Goal: Find contact information: Find contact information

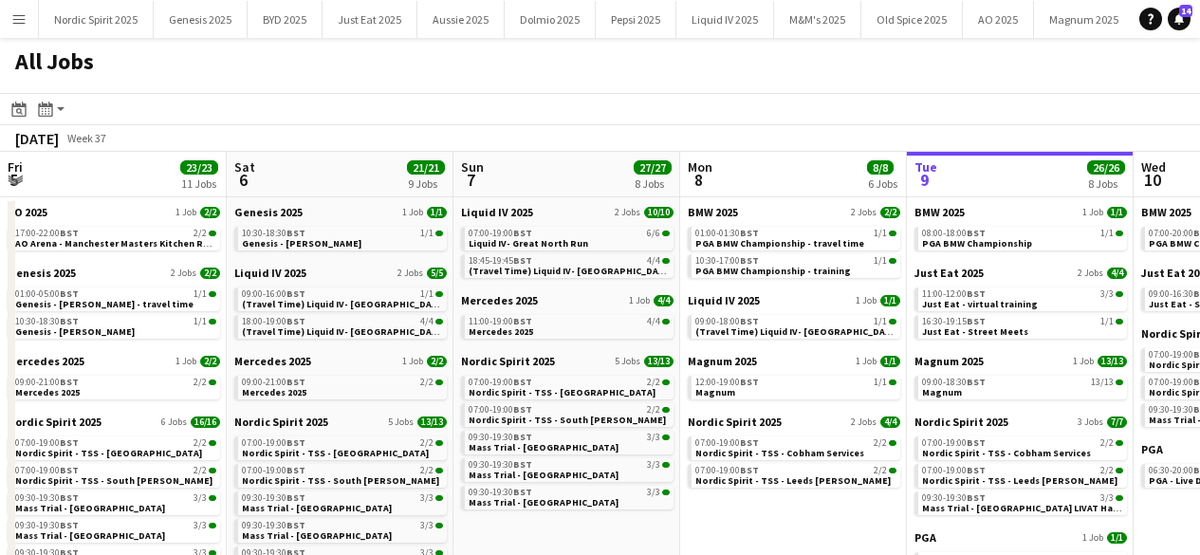
click at [25, 15] on app-icon "Menu" at bounding box center [18, 18] width 15 height 15
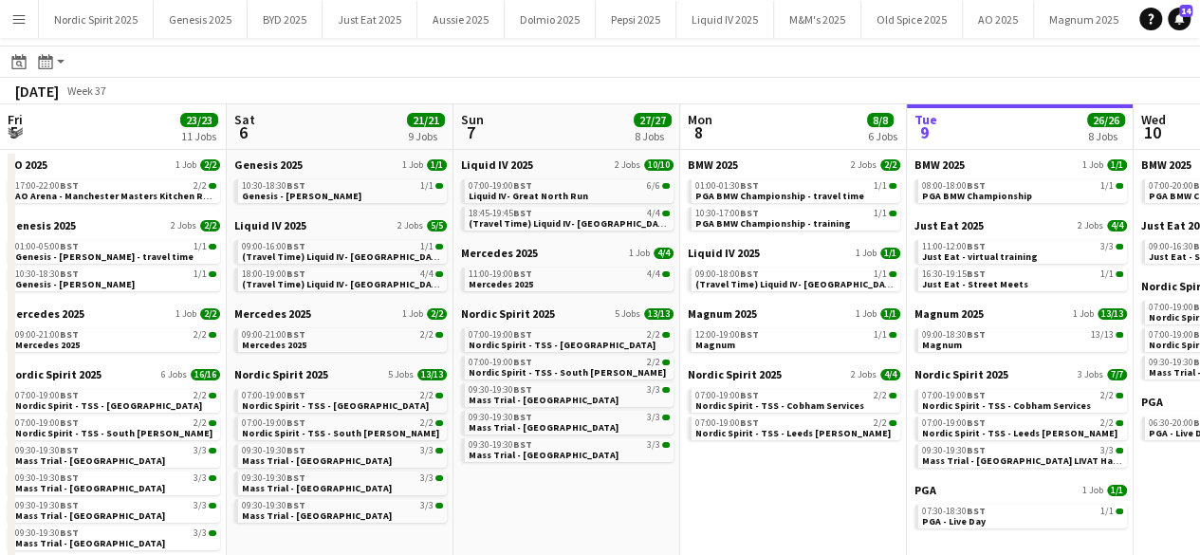
scroll to position [0, 787]
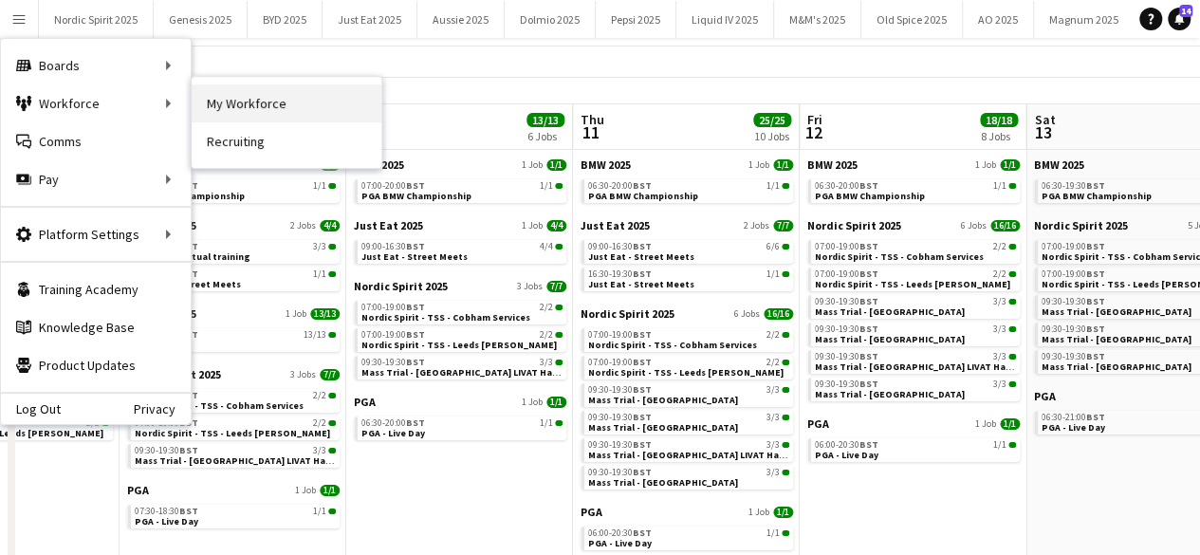
click at [237, 92] on link "My Workforce" at bounding box center [287, 103] width 190 height 38
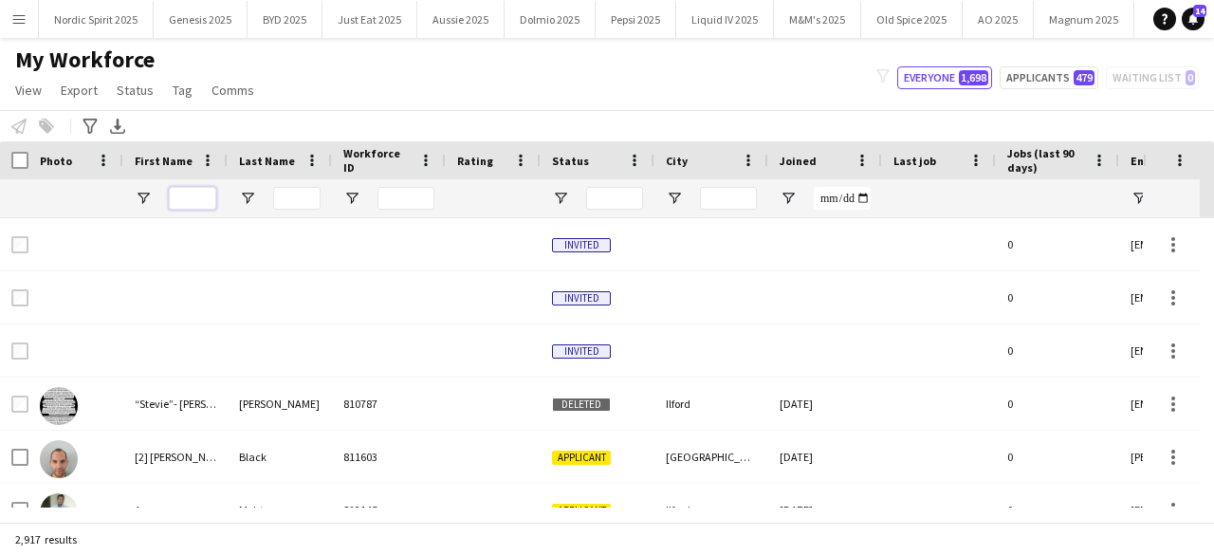
click at [183, 191] on input "First Name Filter Input" at bounding box center [192, 198] width 47 height 23
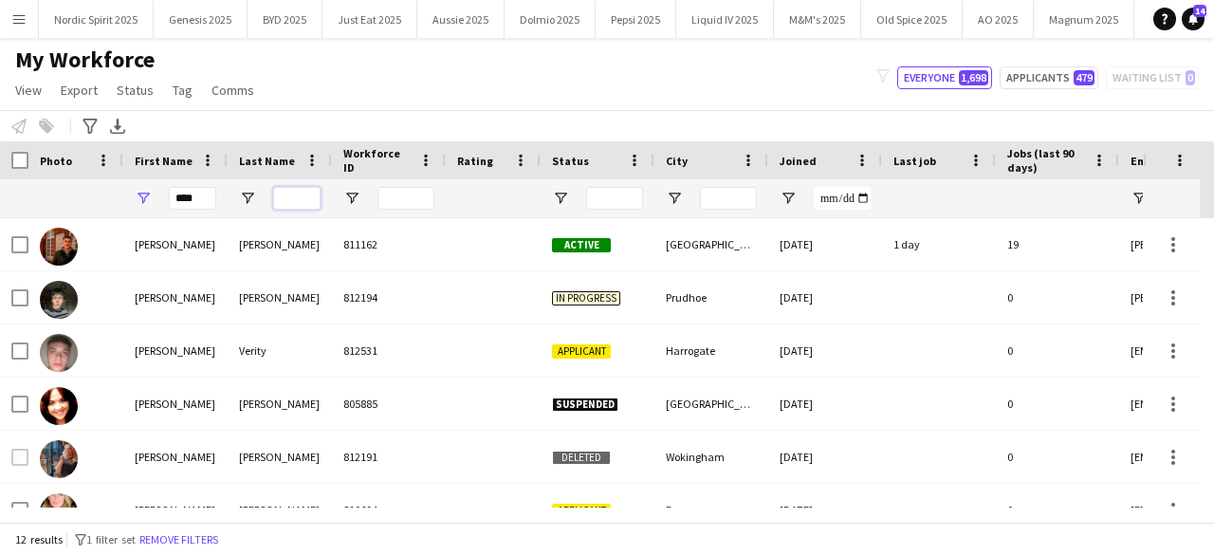
click at [280, 193] on input "Last Name Filter Input" at bounding box center [296, 198] width 47 height 23
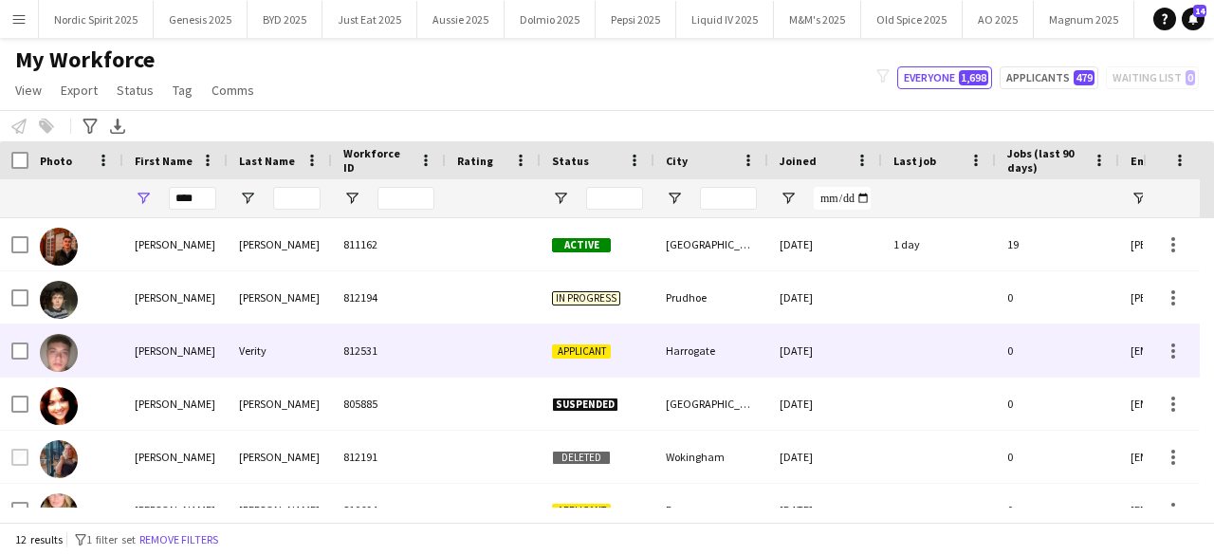
click at [70, 350] on img at bounding box center [59, 353] width 38 height 38
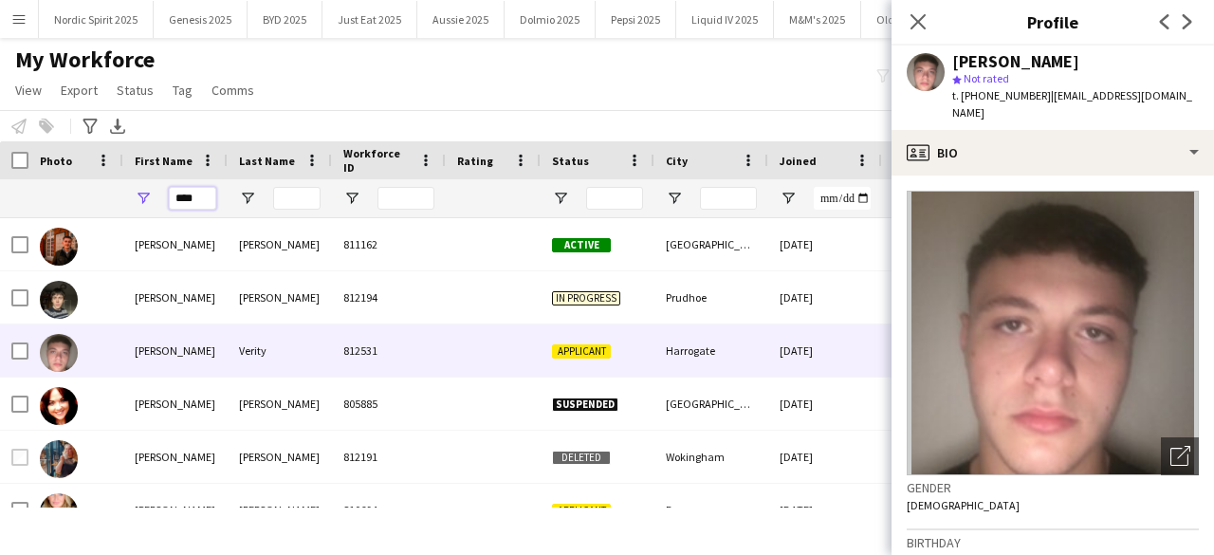
click at [193, 191] on input "****" at bounding box center [192, 198] width 47 height 23
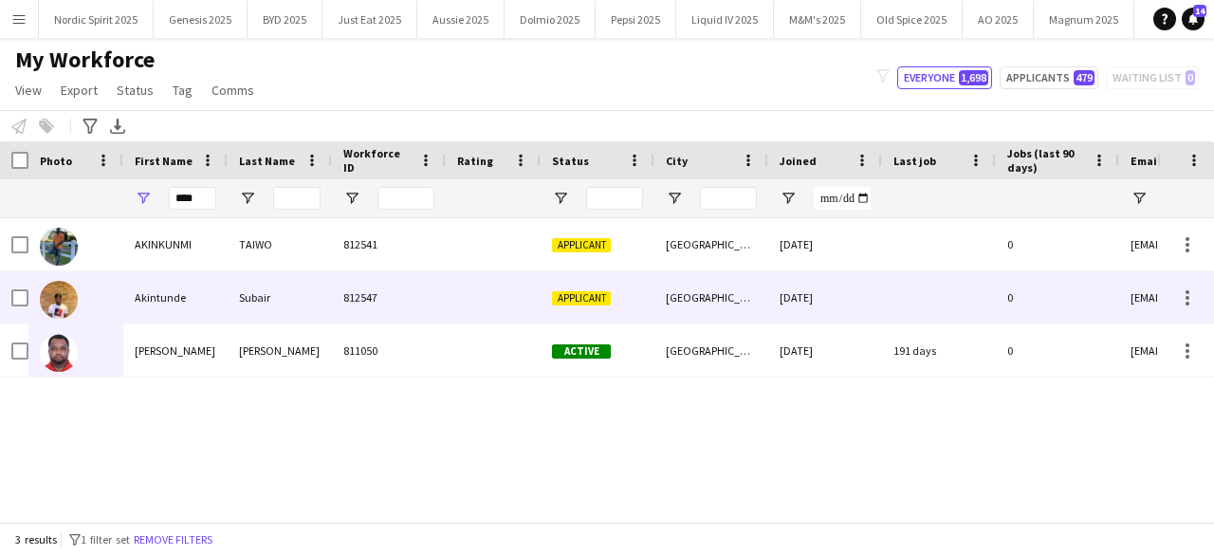
click at [70, 314] on img at bounding box center [59, 300] width 38 height 38
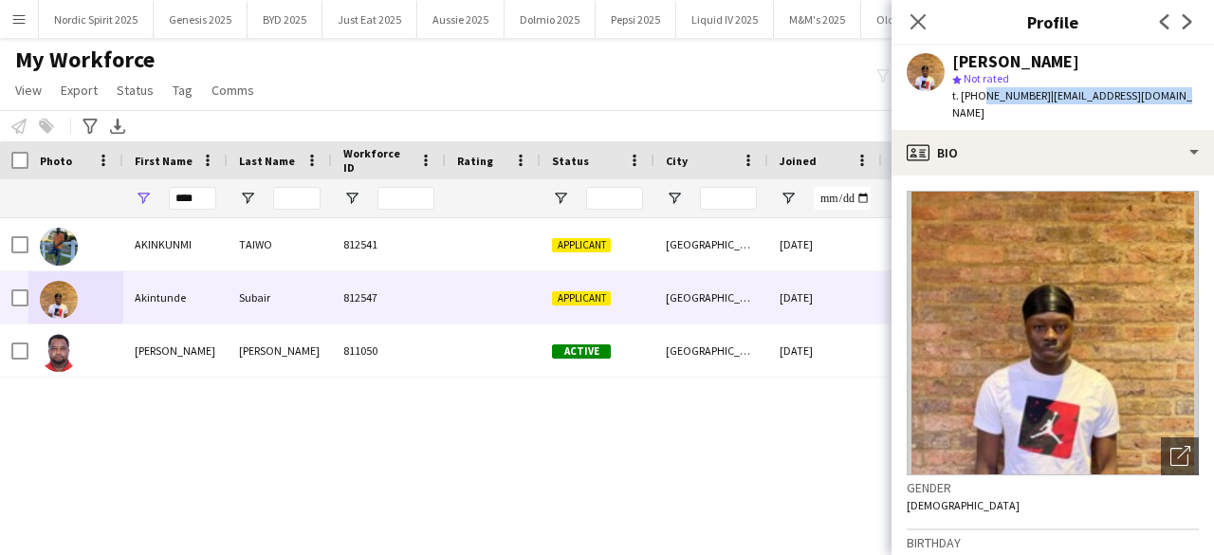
drag, startPoint x: 979, startPoint y: 96, endPoint x: 1181, endPoint y: 108, distance: 202.4
click at [1181, 108] on app-profile-header "[PERSON_NAME] star Not rated t. [PHONE_NUMBER] | [EMAIL_ADDRESS][DOMAIN_NAME]" at bounding box center [1052, 88] width 322 height 84
copy div "7497808381 | [EMAIL_ADDRESS][DOMAIN_NAME]"
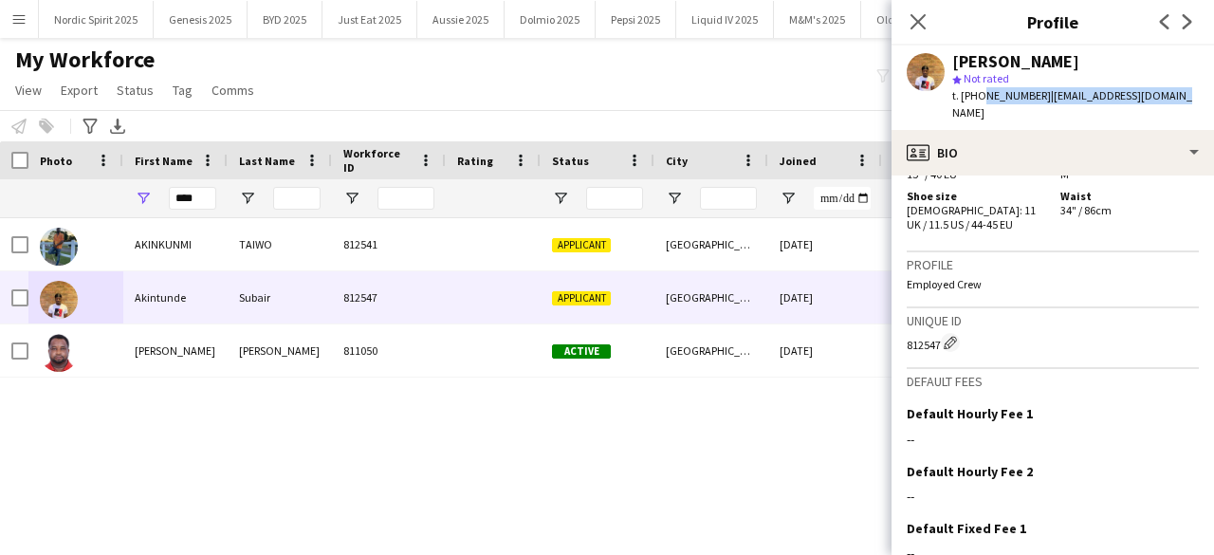
scroll to position [1073, 0]
click at [973, 96] on span "t. [PHONE_NUMBER]" at bounding box center [1001, 95] width 99 height 14
drag, startPoint x: 979, startPoint y: 96, endPoint x: 1035, endPoint y: 108, distance: 57.3
click at [1035, 108] on div "[PERSON_NAME] star Not rated t. [PHONE_NUMBER] | [EMAIL_ADDRESS][DOMAIN_NAME]" at bounding box center [1052, 88] width 322 height 84
copy span "7497808381"
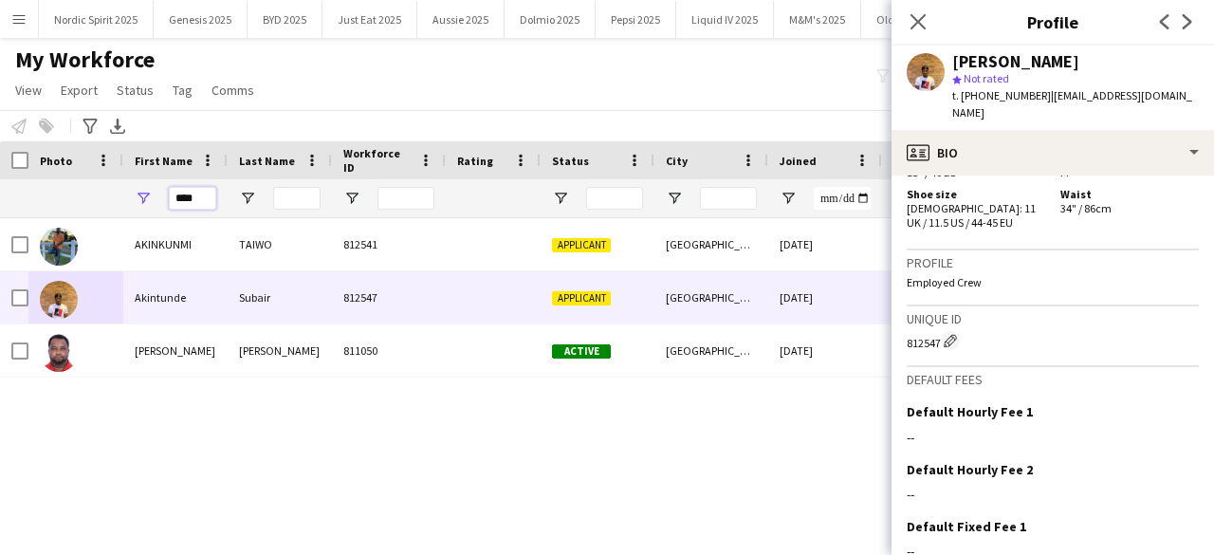
click at [199, 199] on input "****" at bounding box center [192, 198] width 47 height 23
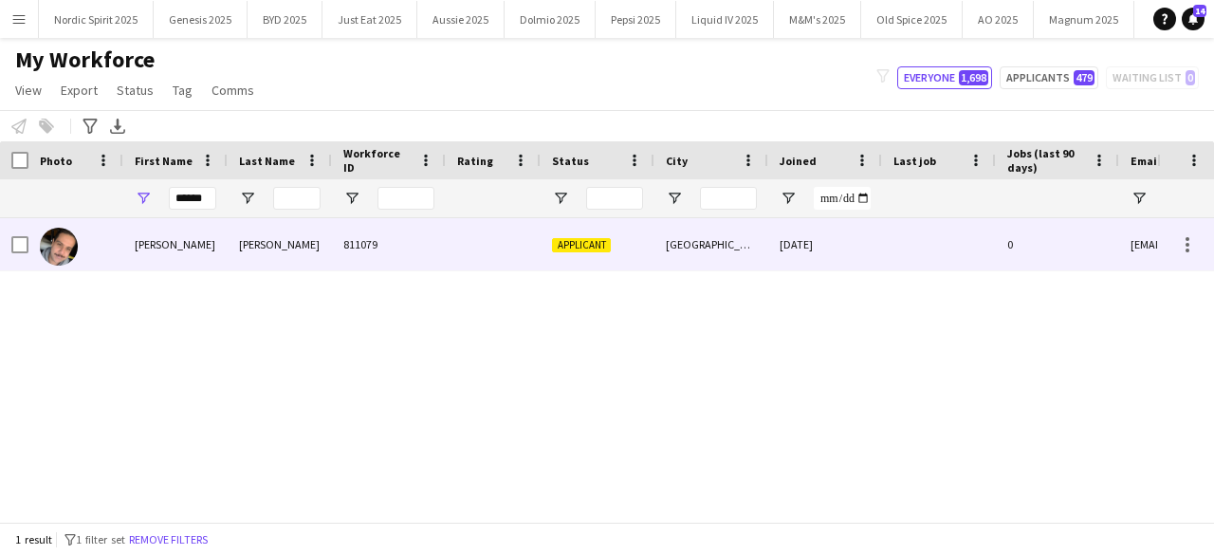
click at [52, 246] on img at bounding box center [59, 247] width 38 height 38
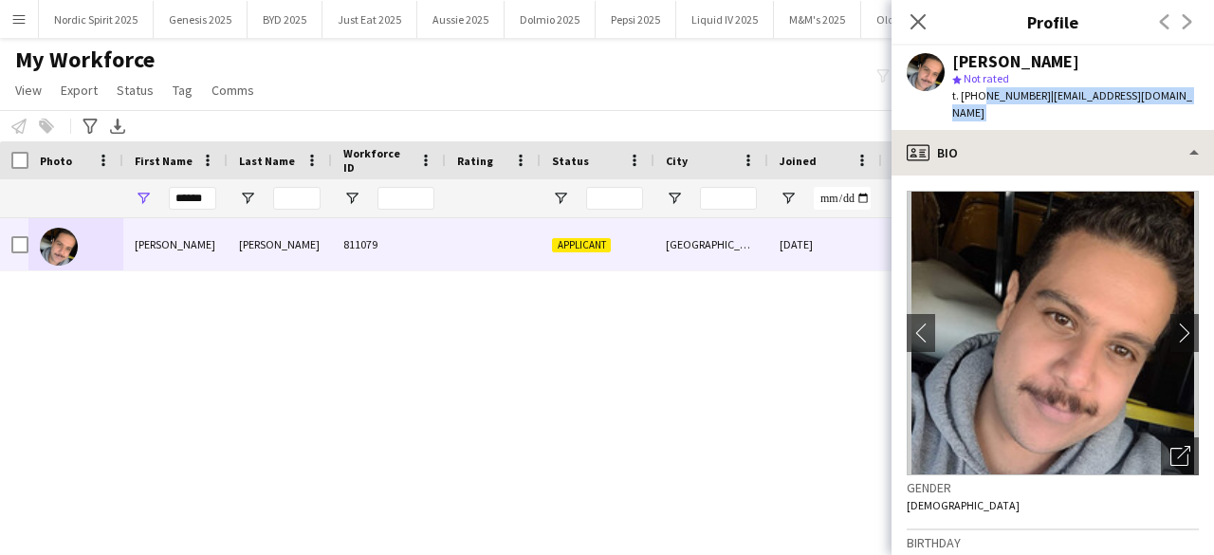
drag, startPoint x: 977, startPoint y: 91, endPoint x: 1151, endPoint y: 113, distance: 175.8
click at [1151, 113] on app-crew-profile "Close pop-in Profile Previous Next [PERSON_NAME] star Not rated t. [PHONE_NUMBE…" at bounding box center [1052, 277] width 322 height 555
copy app-crew-profile "7930672673 | [EMAIL_ADDRESS][DOMAIN_NAME] profile"
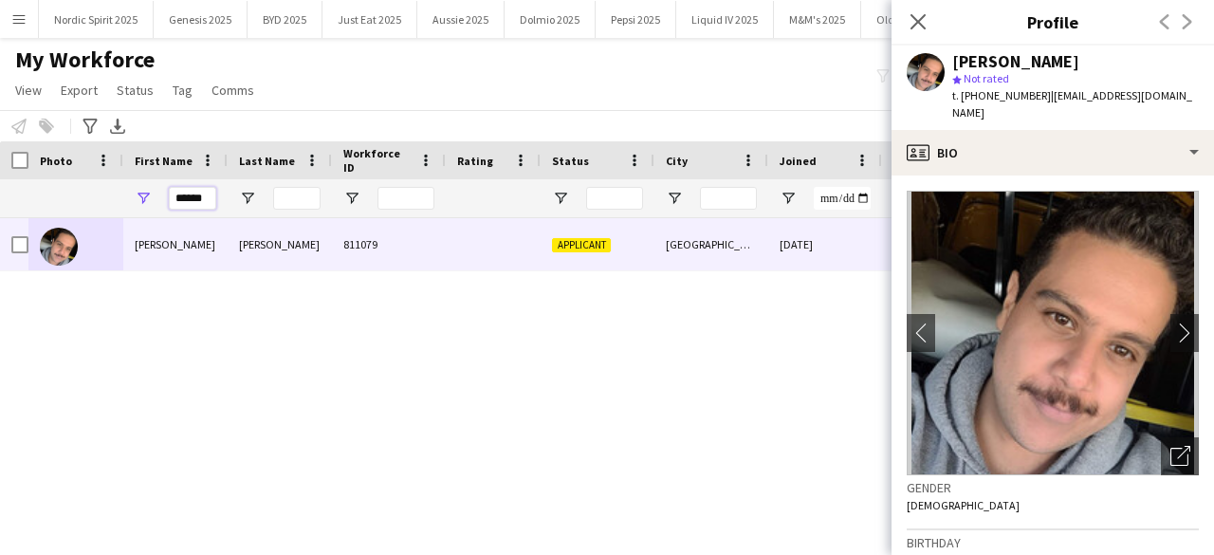
click at [208, 200] on input "******" at bounding box center [192, 198] width 47 height 23
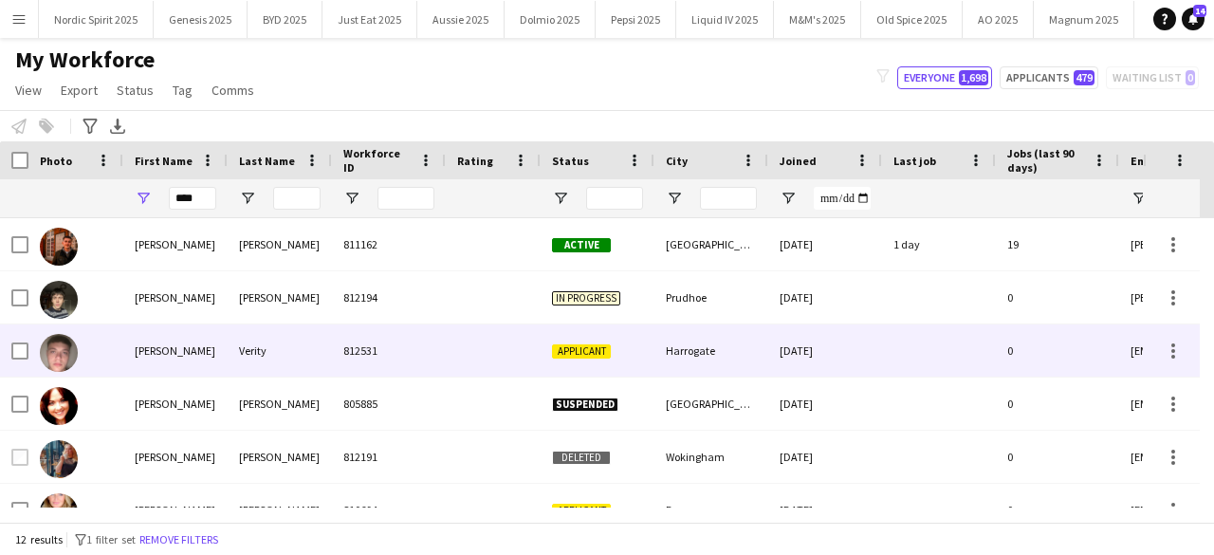
click at [70, 360] on img at bounding box center [59, 353] width 38 height 38
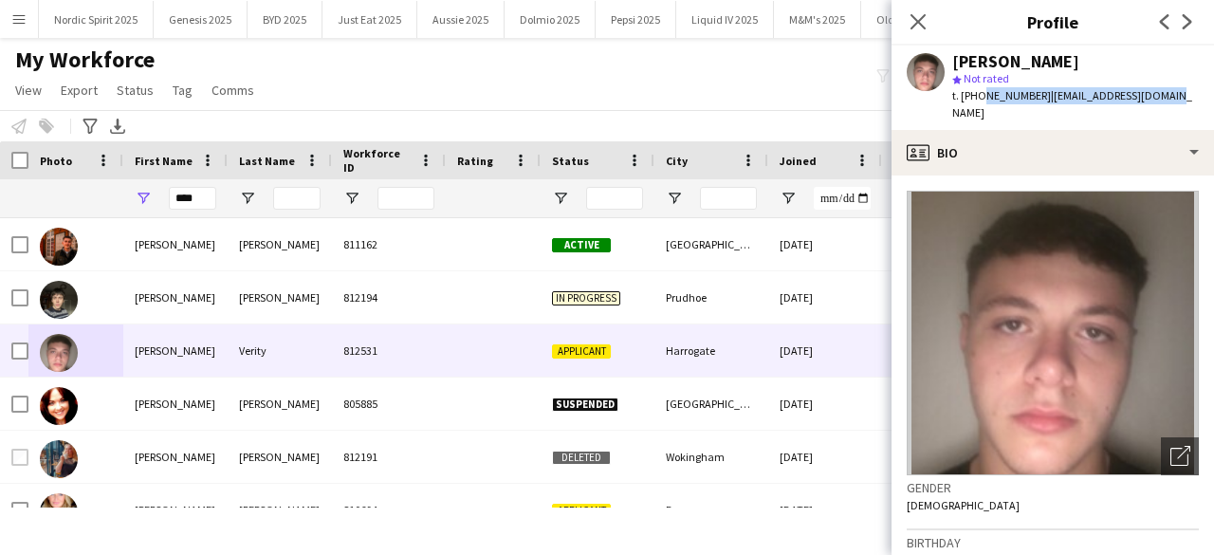
drag, startPoint x: 980, startPoint y: 99, endPoint x: 1162, endPoint y: 99, distance: 182.1
click at [1162, 99] on div "[PERSON_NAME] star Not rated t. [PHONE_NUMBER] | [EMAIL_ADDRESS][DOMAIN_NAME]" at bounding box center [1052, 88] width 322 height 84
copy div "7748117663 | [EMAIL_ADDRESS][DOMAIN_NAME]"
click at [198, 192] on input "****" at bounding box center [192, 198] width 47 height 23
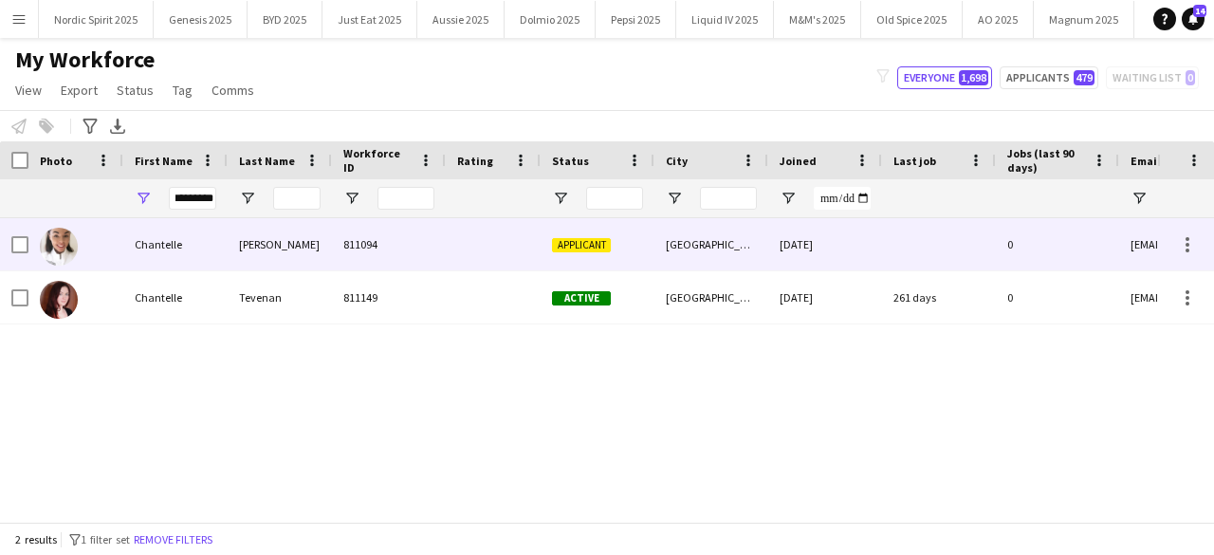
scroll to position [0, 0]
click at [64, 234] on img at bounding box center [59, 247] width 38 height 38
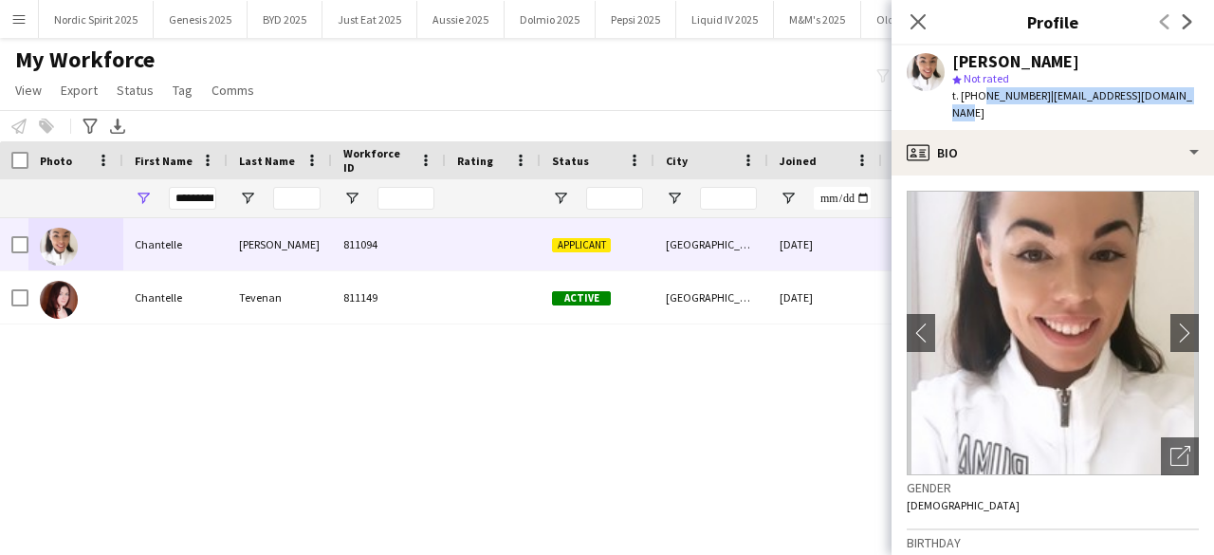
drag, startPoint x: 980, startPoint y: 98, endPoint x: 1178, endPoint y: 103, distance: 198.3
click at [1178, 103] on div "[PERSON_NAME] star Not rated t. [PHONE_NUMBER] | [EMAIL_ADDRESS][DOMAIN_NAME]" at bounding box center [1052, 88] width 322 height 84
copy div "7710590716 | [EMAIL_ADDRESS][DOMAIN_NAME]"
click at [191, 187] on input "*********" at bounding box center [192, 198] width 47 height 23
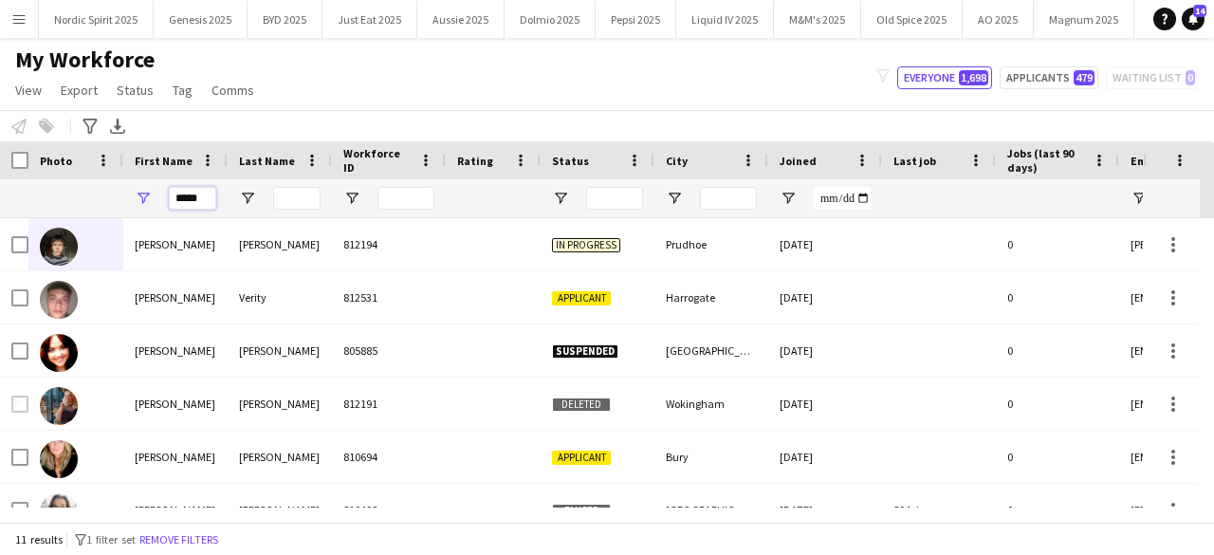
type input "*****"
